Goal: Information Seeking & Learning: Learn about a topic

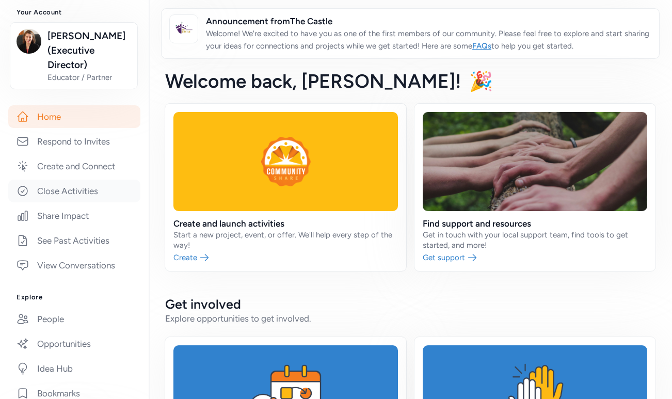
scroll to position [126, 0]
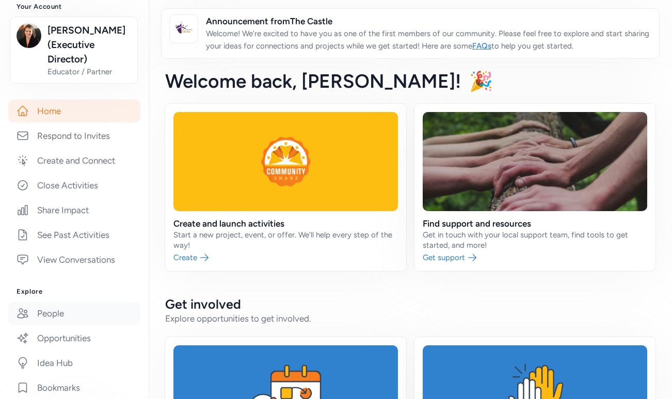
click at [57, 315] on link "People" at bounding box center [74, 313] width 132 height 23
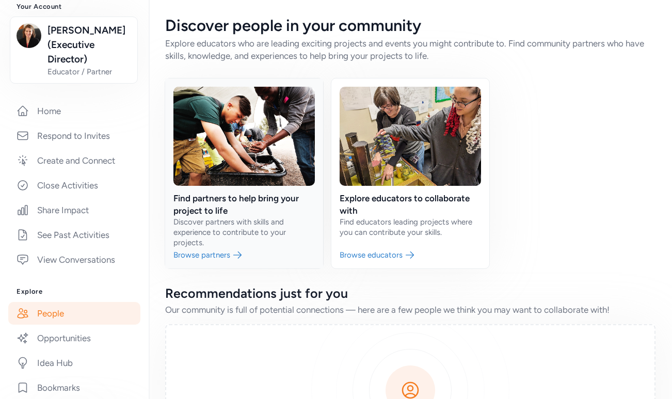
click at [249, 198] on link at bounding box center [244, 173] width 158 height 190
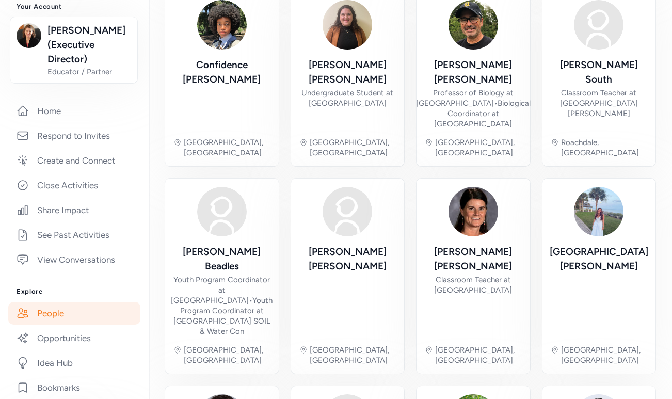
scroll to position [363, 0]
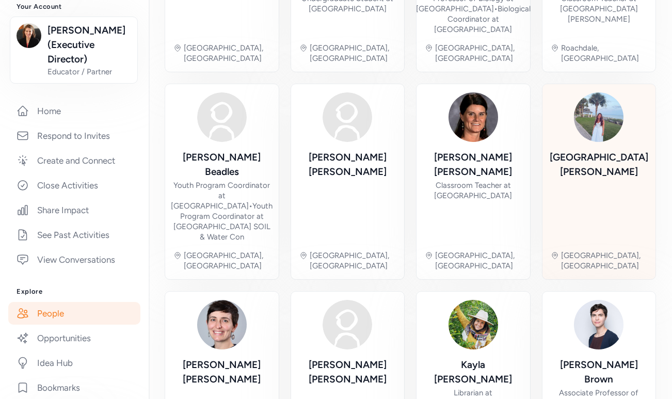
click at [608, 92] on img at bounding box center [599, 117] width 50 height 50
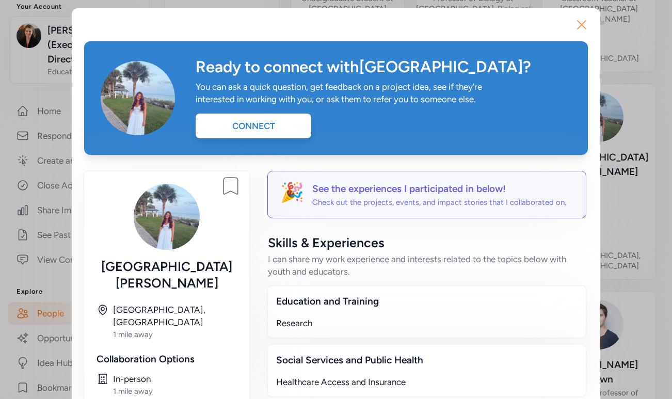
click at [582, 26] on icon "button" at bounding box center [581, 25] width 8 height 8
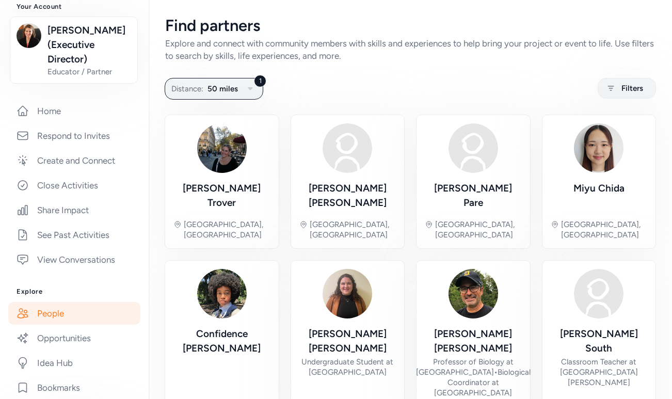
scroll to position [1, 0]
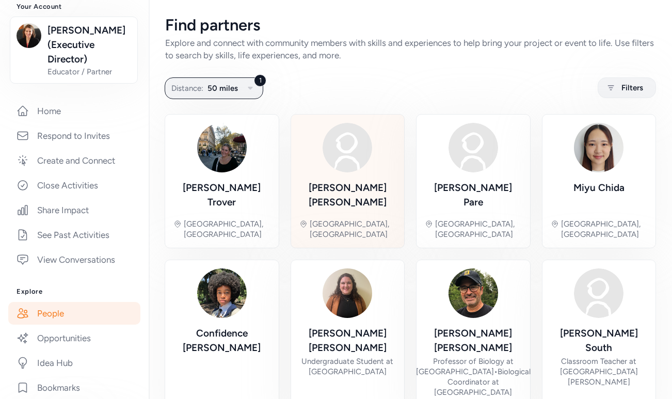
click at [356, 162] on img at bounding box center [348, 148] width 50 height 50
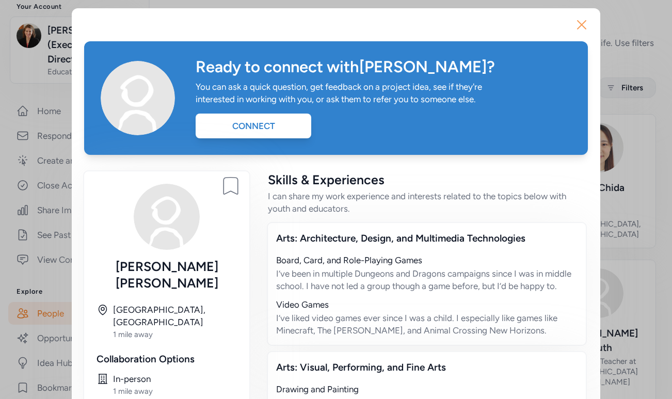
click at [581, 26] on icon "button" at bounding box center [581, 25] width 17 height 17
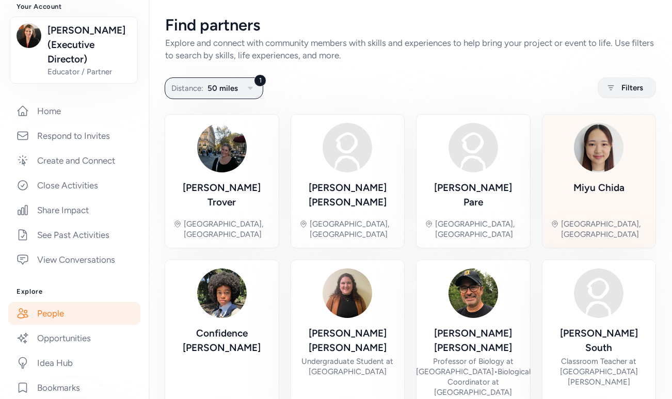
click at [584, 182] on div "[PERSON_NAME]" at bounding box center [598, 188] width 51 height 14
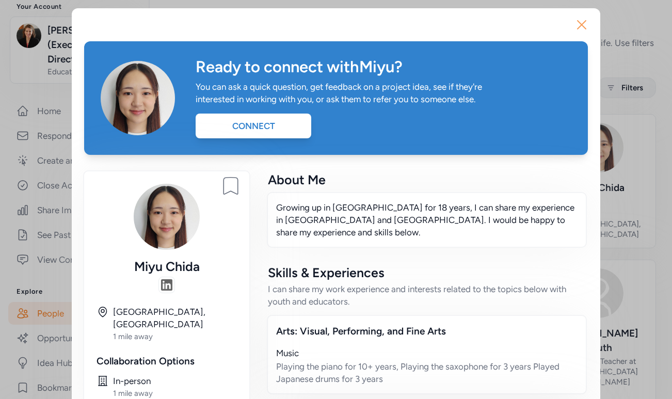
click at [582, 25] on icon "button" at bounding box center [581, 25] width 8 height 8
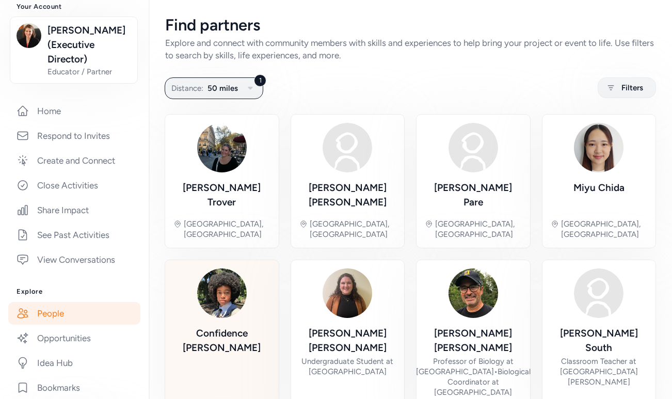
click at [227, 274] on img at bounding box center [222, 293] width 50 height 50
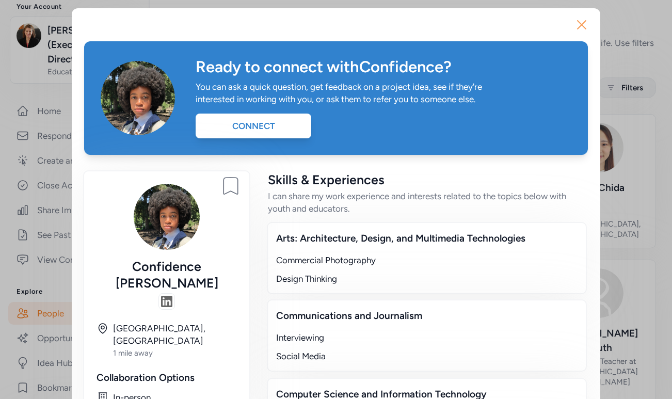
click at [583, 24] on icon "button" at bounding box center [581, 25] width 17 height 17
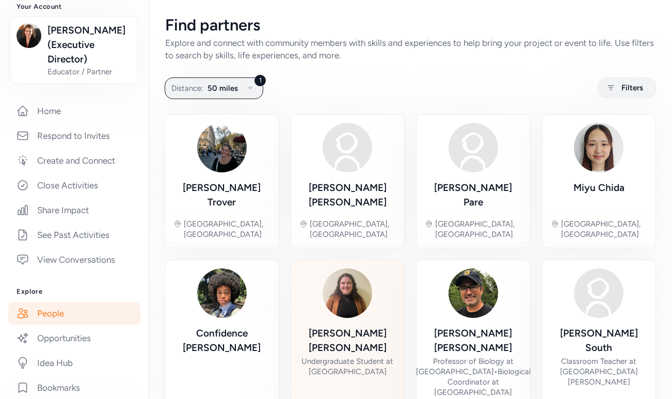
click at [345, 300] on div "[PERSON_NAME] Undergraduate Student at [GEOGRAPHIC_DATA], [GEOGRAPHIC_DATA]" at bounding box center [347, 347] width 97 height 158
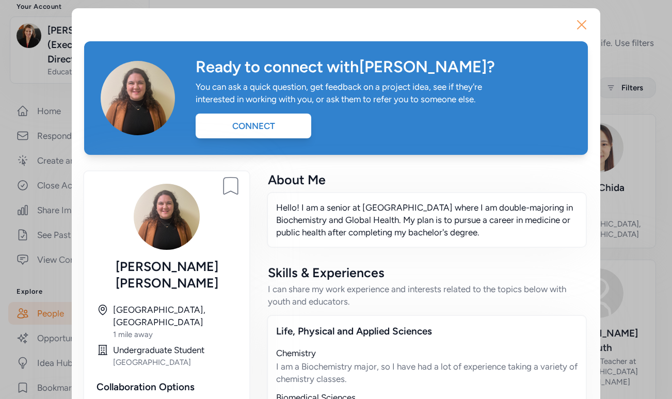
click at [586, 25] on icon "button" at bounding box center [581, 25] width 17 height 17
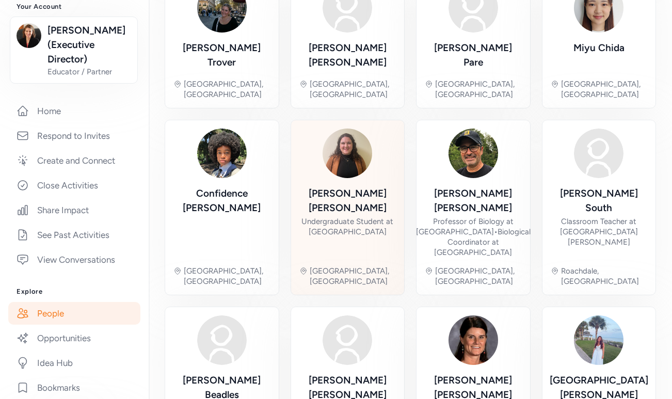
scroll to position [150, 0]
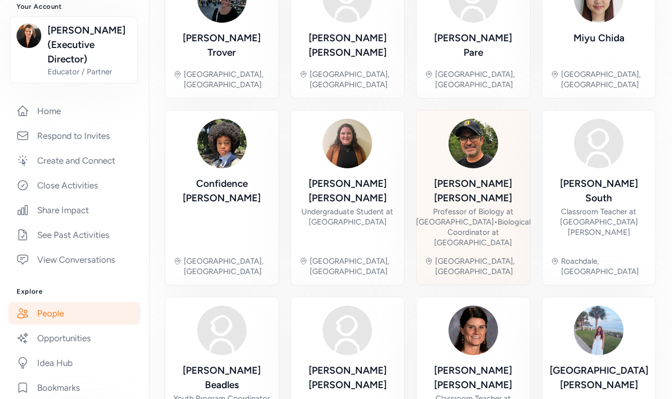
click at [480, 176] on div "[PERSON_NAME]" at bounding box center [473, 190] width 115 height 29
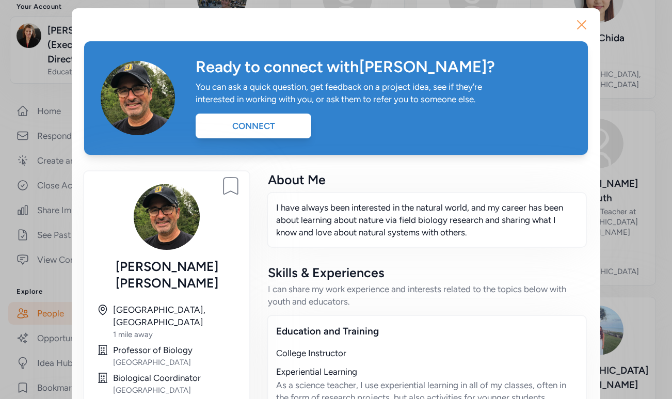
click at [584, 23] on icon "button" at bounding box center [581, 25] width 17 height 17
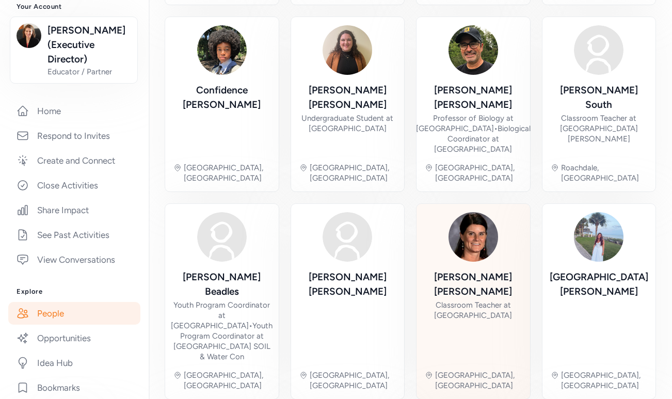
scroll to position [362, 0]
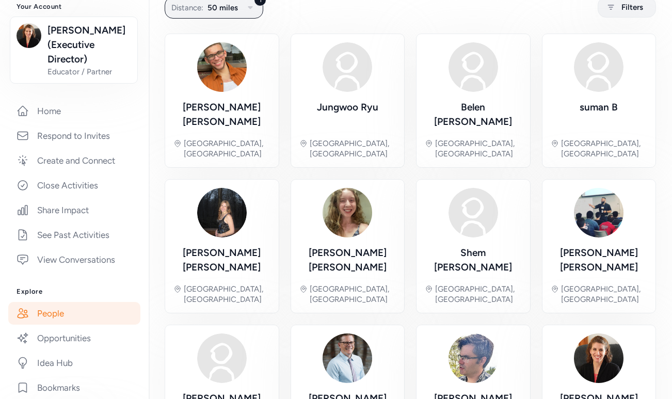
scroll to position [78, 0]
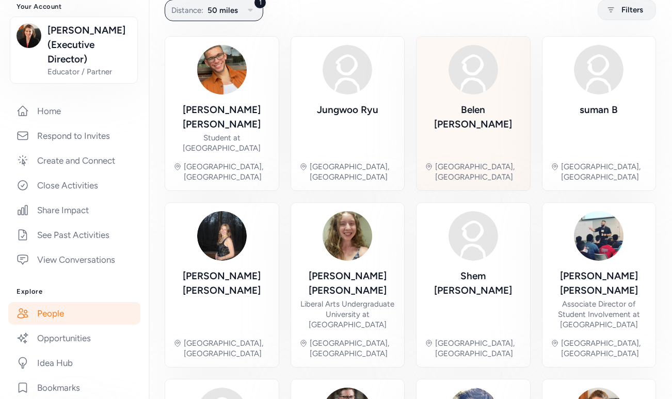
click at [469, 108] on div "[PERSON_NAME]" at bounding box center [473, 117] width 97 height 29
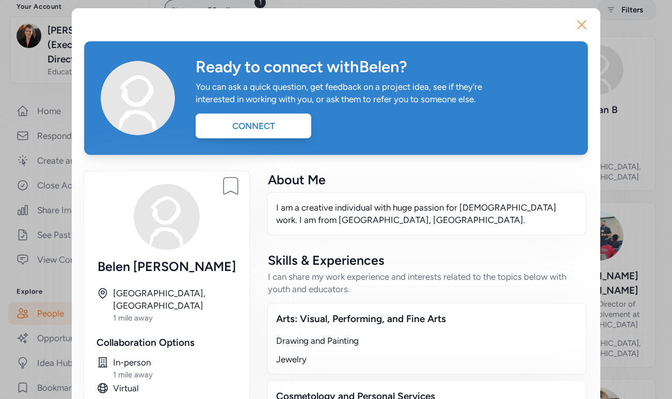
click at [579, 21] on icon "button" at bounding box center [581, 25] width 8 height 8
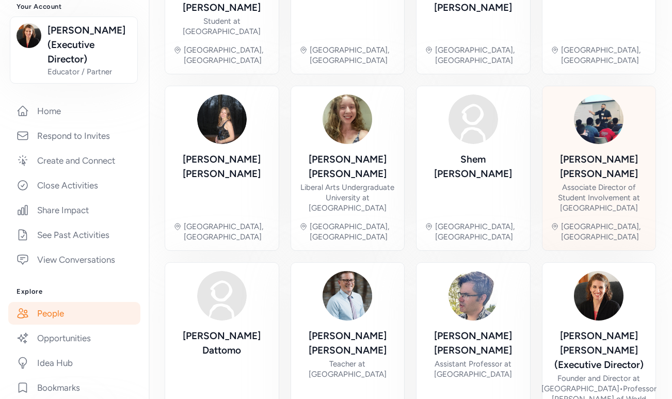
scroll to position [200, 0]
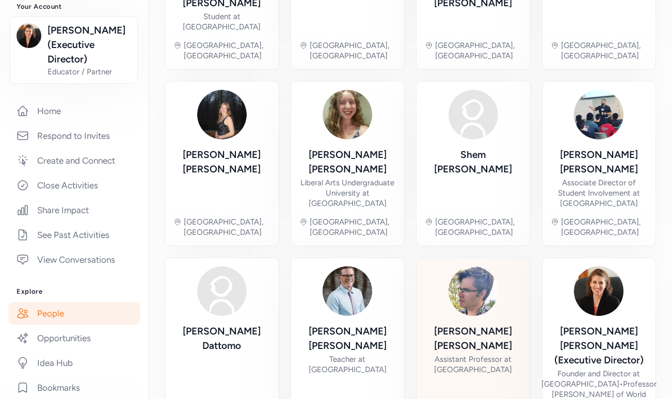
click at [481, 354] on div "Assistant Professor at [GEOGRAPHIC_DATA]" at bounding box center [473, 364] width 97 height 21
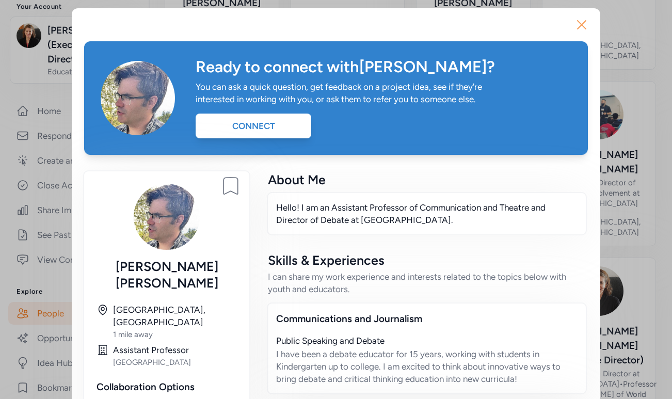
click at [581, 23] on icon "button" at bounding box center [581, 25] width 17 height 17
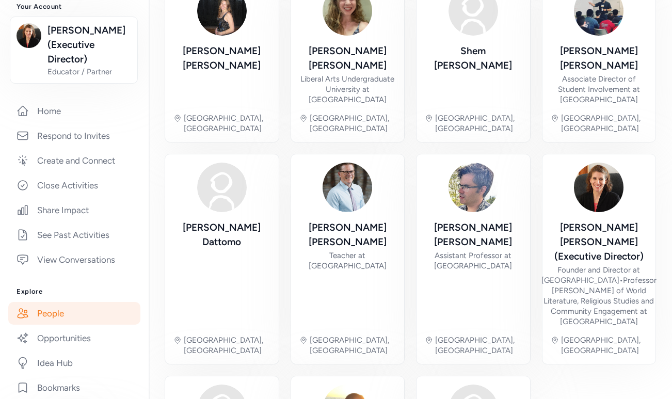
scroll to position [343, 0]
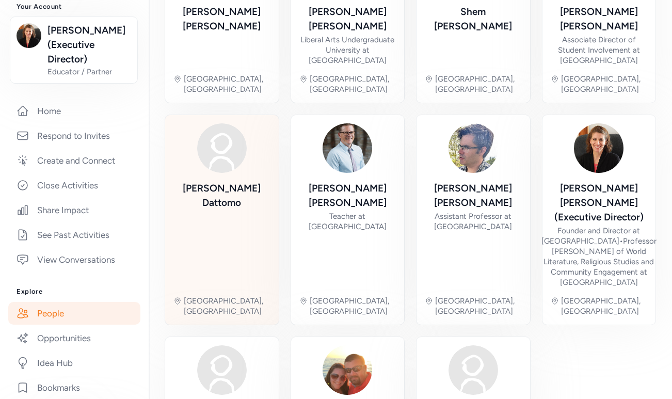
click at [231, 123] on img at bounding box center [222, 148] width 50 height 50
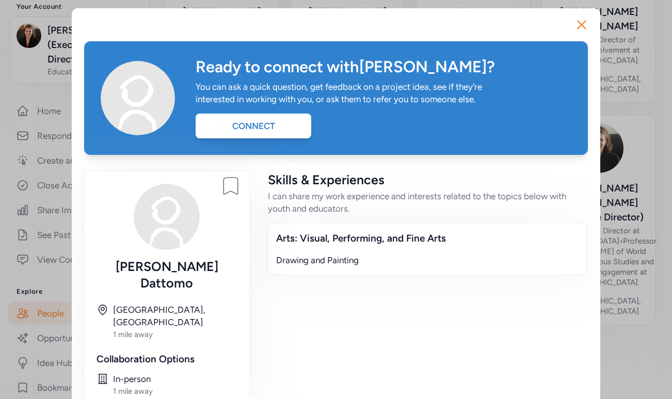
scroll to position [17, 0]
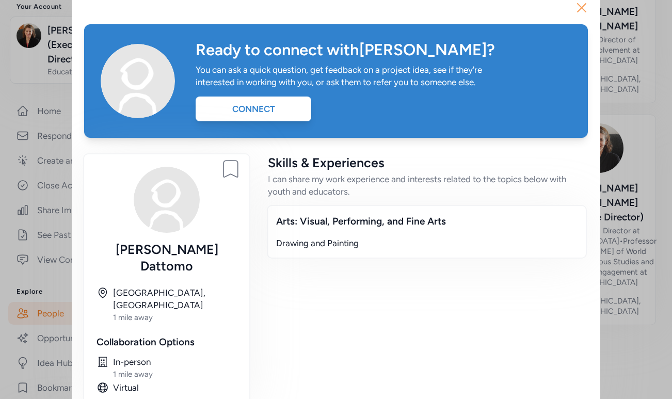
click at [581, 7] on icon "button" at bounding box center [581, 8] width 8 height 8
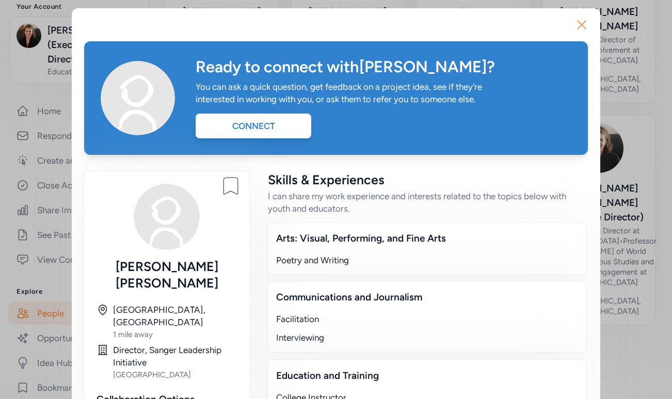
click at [582, 22] on icon "button" at bounding box center [581, 25] width 17 height 17
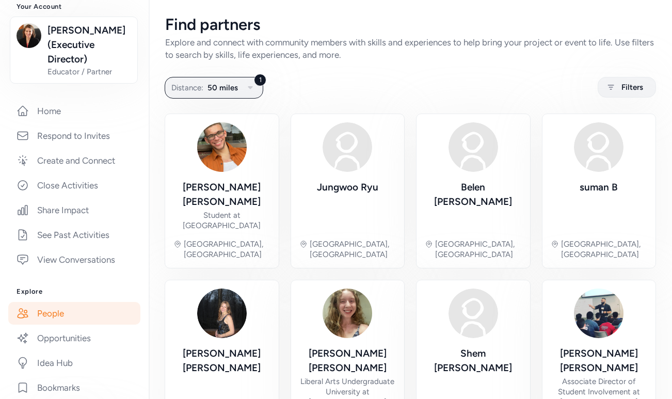
scroll to position [3, 0]
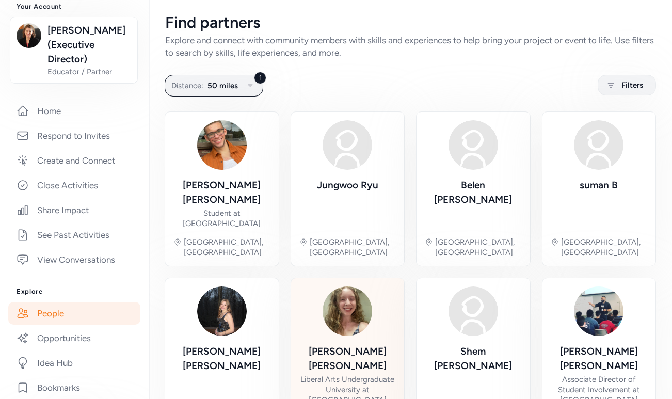
click at [351, 311] on div at bounding box center [348, 311] width 50 height 50
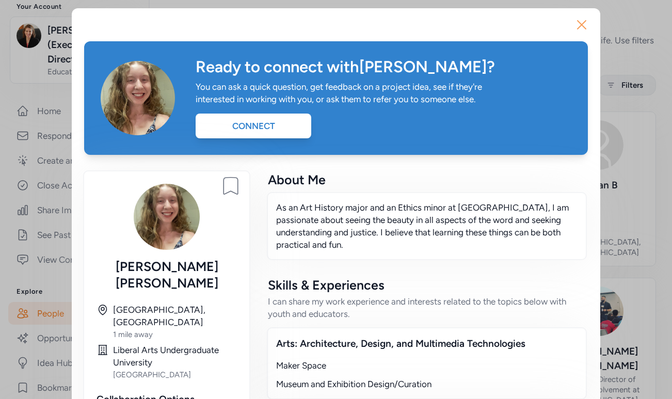
click at [583, 22] on icon "button" at bounding box center [581, 25] width 8 height 8
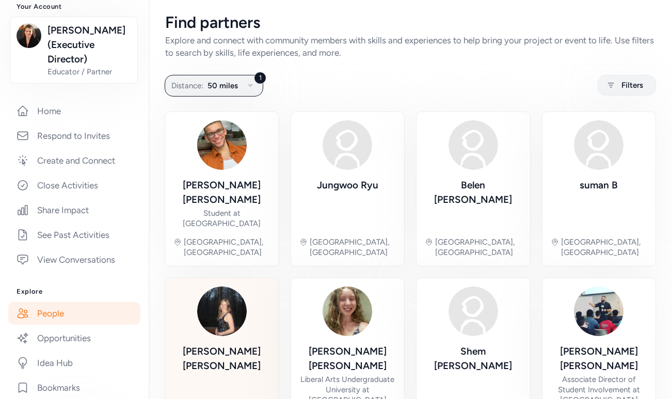
click at [204, 286] on img at bounding box center [222, 311] width 50 height 50
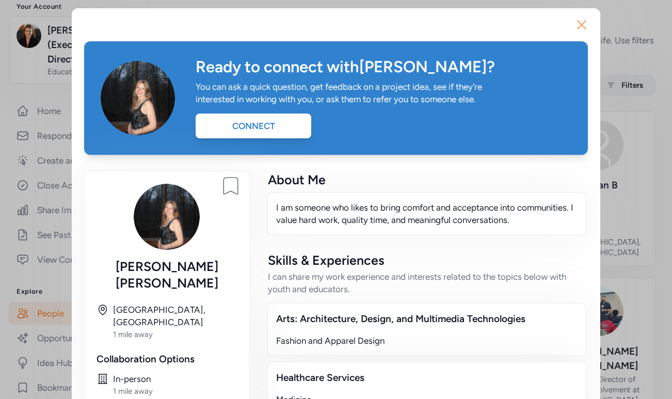
click at [588, 22] on icon "button" at bounding box center [581, 25] width 17 height 17
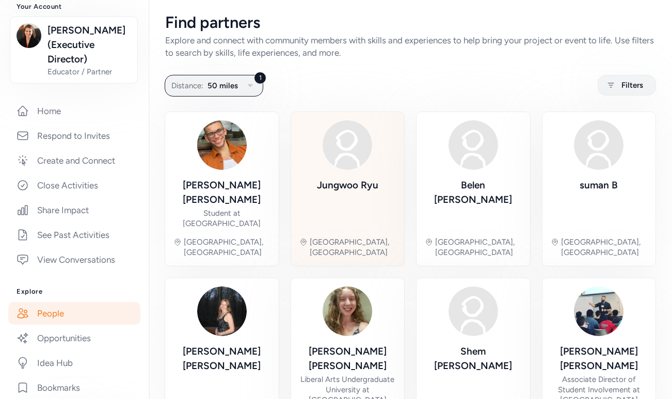
click at [364, 155] on img at bounding box center [348, 145] width 50 height 50
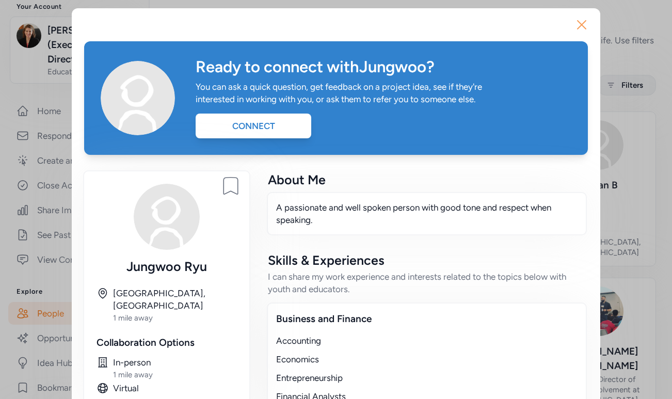
click at [584, 26] on icon "button" at bounding box center [581, 25] width 17 height 17
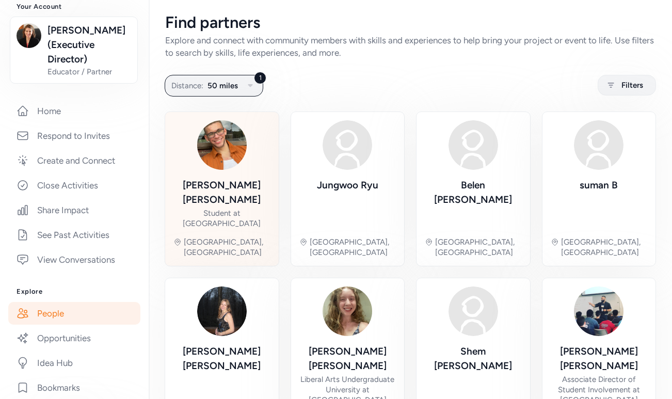
click at [217, 148] on img at bounding box center [222, 145] width 50 height 50
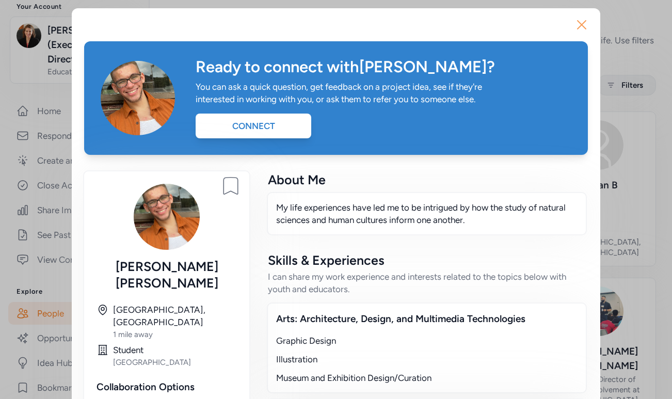
click at [577, 22] on icon "button" at bounding box center [581, 25] width 17 height 17
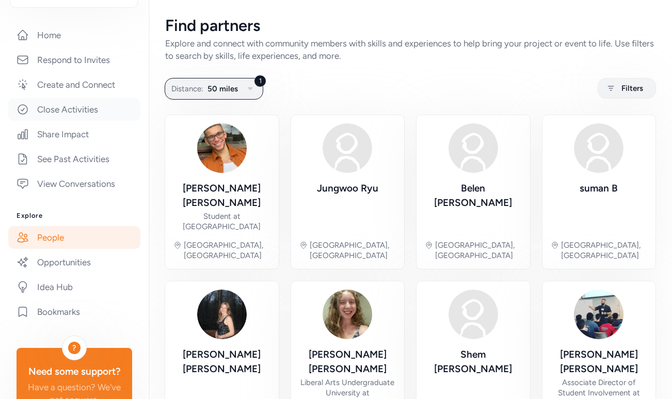
scroll to position [262, 0]
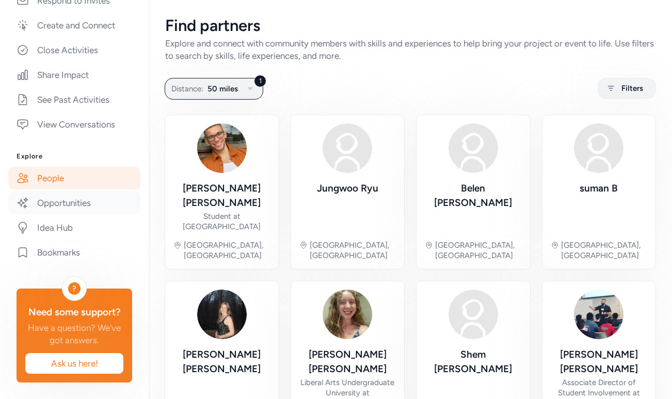
click at [79, 200] on link "Opportunities" at bounding box center [74, 202] width 132 height 23
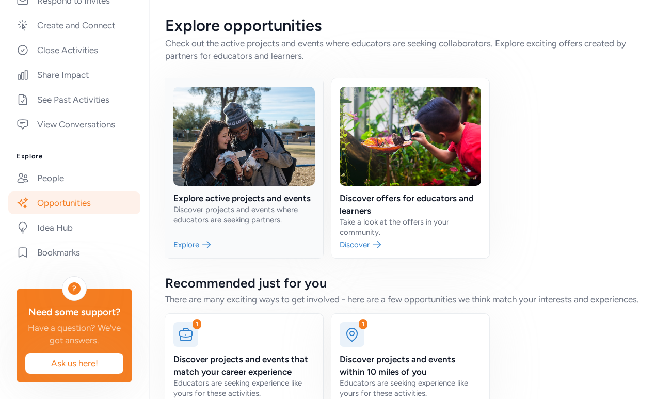
scroll to position [37, 0]
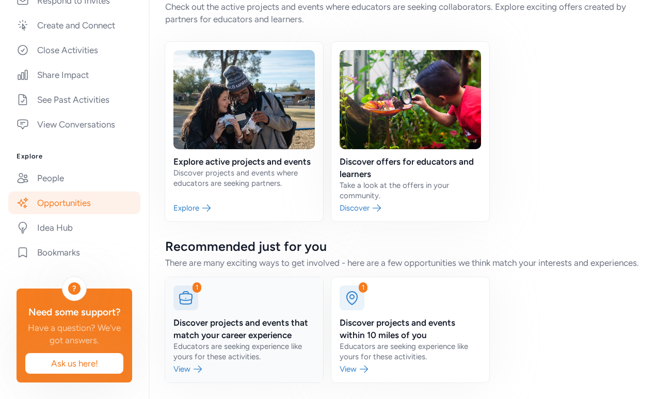
click at [244, 318] on link at bounding box center [244, 329] width 158 height 105
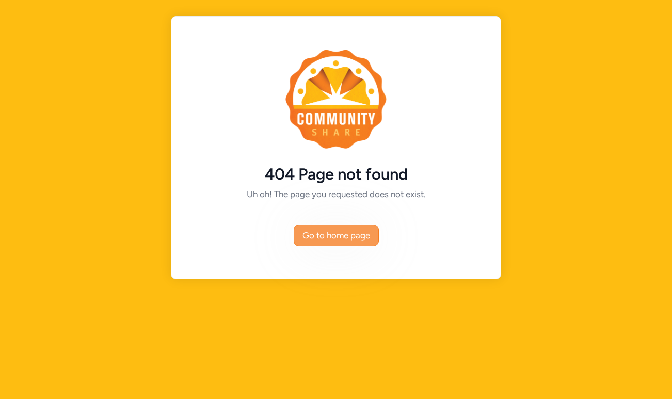
click at [319, 232] on span "Go to home page" at bounding box center [336, 235] width 68 height 12
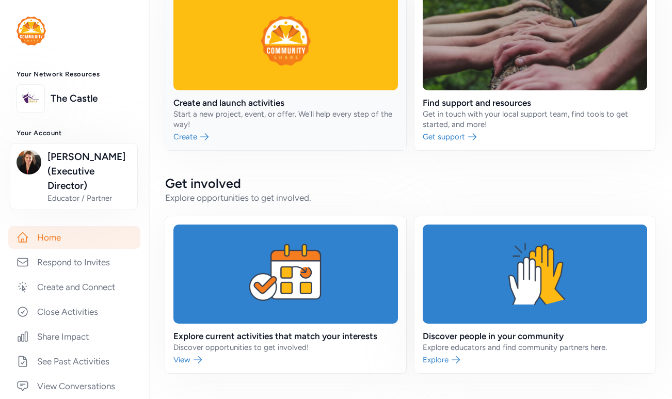
scroll to position [124, 0]
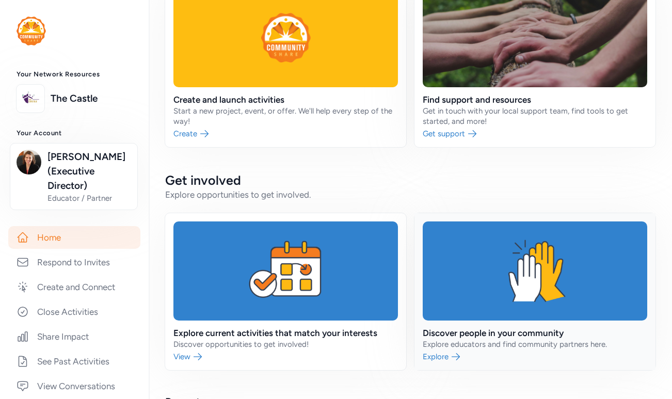
click at [471, 310] on link at bounding box center [534, 291] width 241 height 157
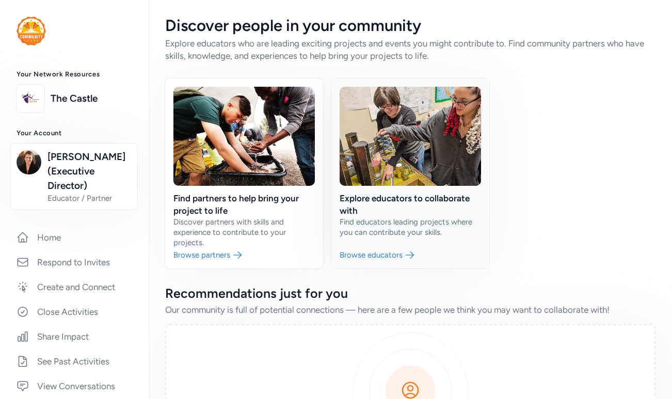
click at [388, 149] on link at bounding box center [410, 173] width 158 height 190
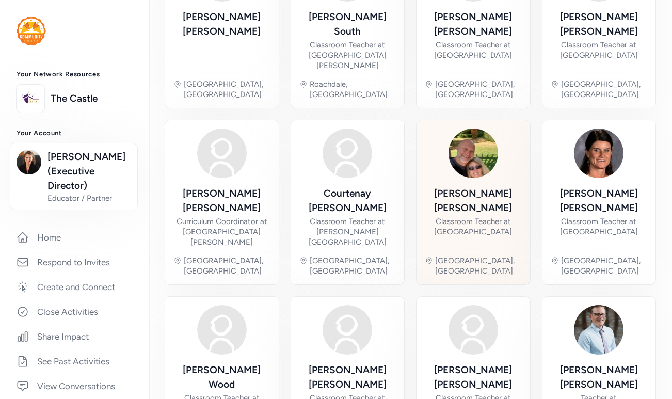
scroll to position [178, 0]
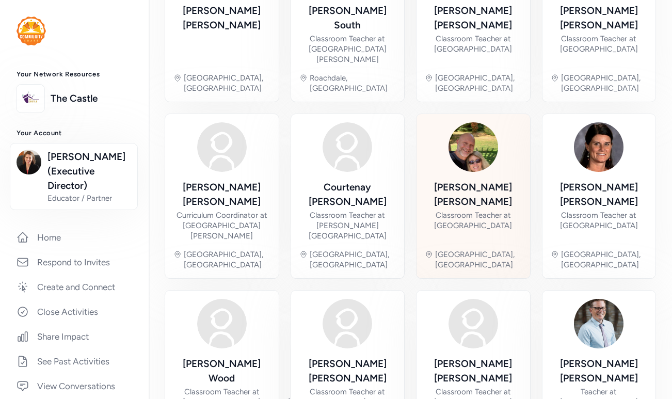
click at [477, 122] on img at bounding box center [473, 147] width 50 height 50
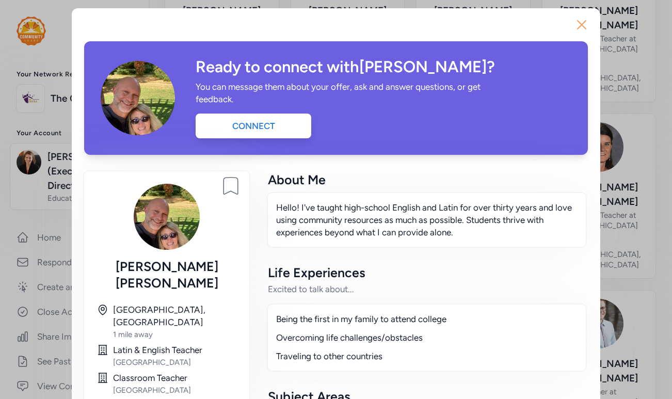
click at [586, 24] on icon "button" at bounding box center [581, 25] width 17 height 17
